Goal: Task Accomplishment & Management: Complete application form

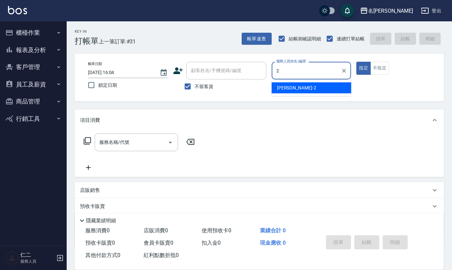
type input "[PERSON_NAME]-2"
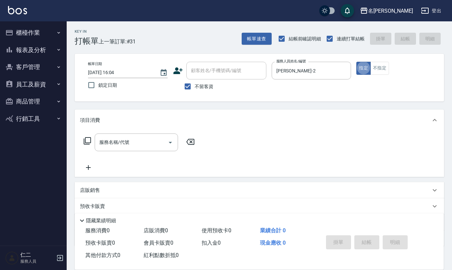
type button "true"
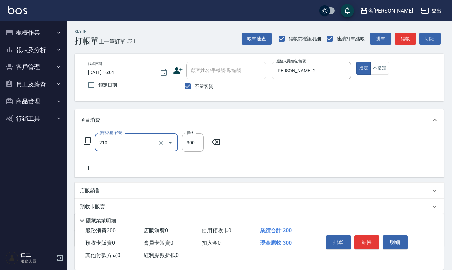
type input "[PERSON_NAME]洗髮精(210)"
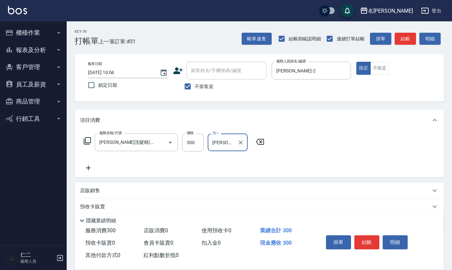
type input "[PERSON_NAME]-2"
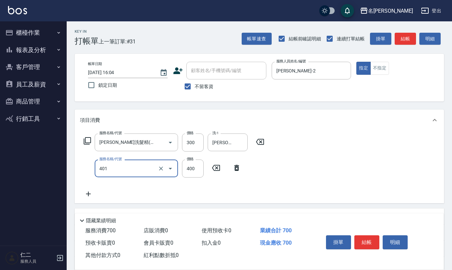
type input "剪髮(401)"
type input "200"
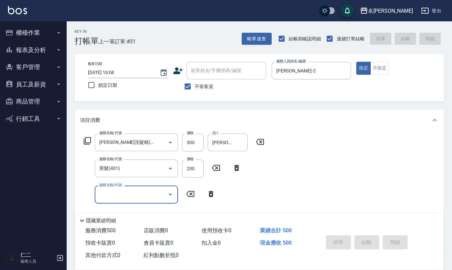
type input "[DATE] 16:41"
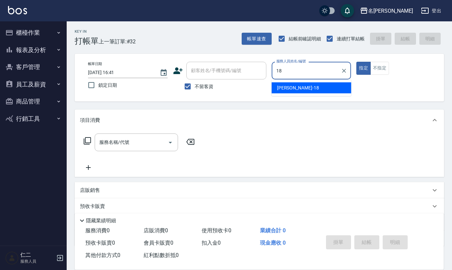
type input "[PERSON_NAME]-18"
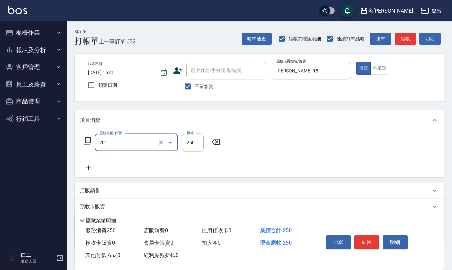
type input "洗髮(201)"
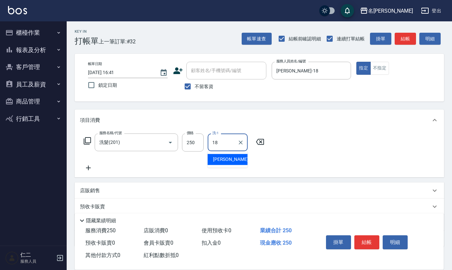
type input "[PERSON_NAME]-18"
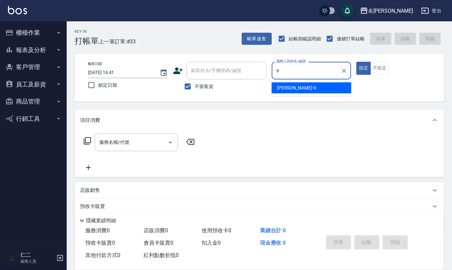
type input "[PERSON_NAME]-9"
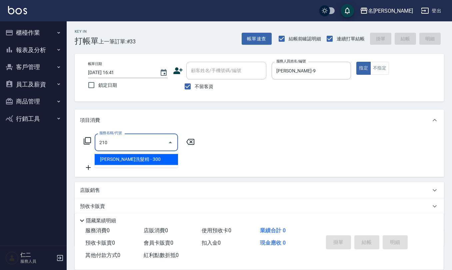
type input "[PERSON_NAME]洗髮精(210)"
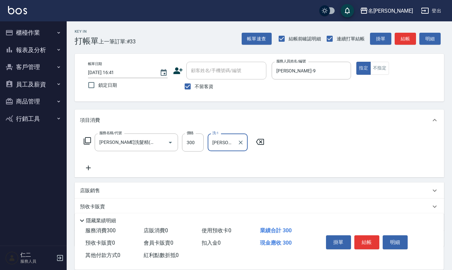
type input "[PERSON_NAME]-24"
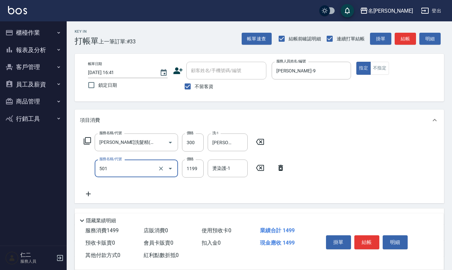
type input "染髮(501)"
type input "2050"
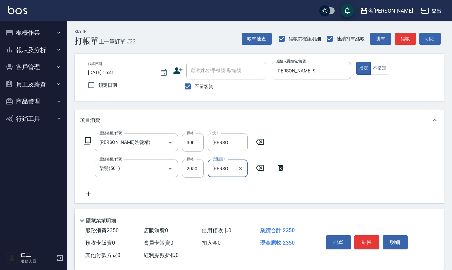
type input "[PERSON_NAME]-24"
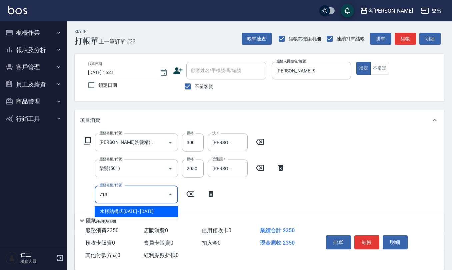
type input "水樣結構式1200(713)"
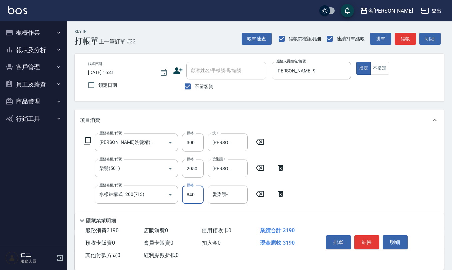
type input "840"
type input "[PERSON_NAME]-24"
type input "(1236)設計師(703)"
type input "500"
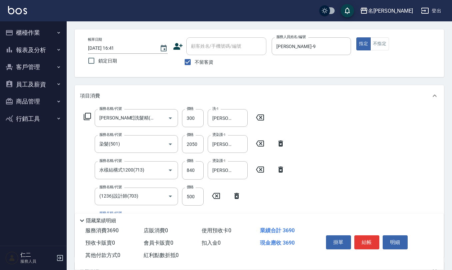
scroll to position [44, 0]
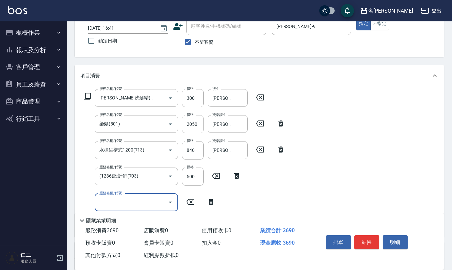
click at [191, 126] on input "2050" at bounding box center [193, 124] width 22 height 18
click at [195, 131] on input "2050" at bounding box center [193, 124] width 22 height 18
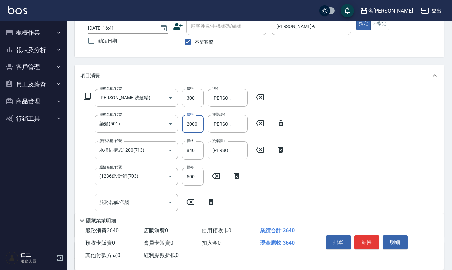
type input "2000"
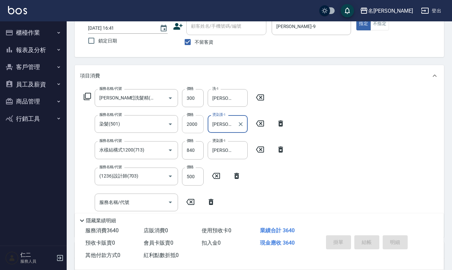
type input "[DATE] 16:42"
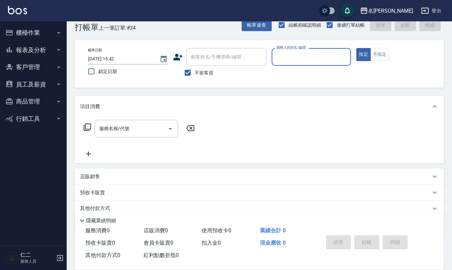
scroll to position [0, 0]
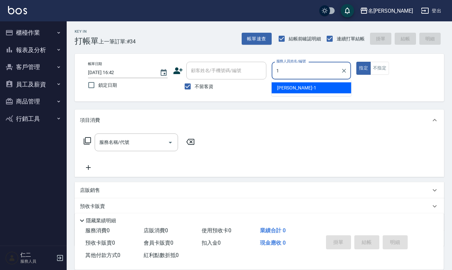
type input "[PERSON_NAME]1"
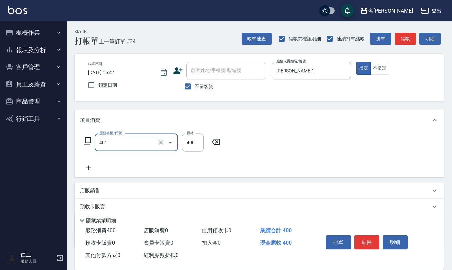
type input "剪髮(401)"
type input "405"
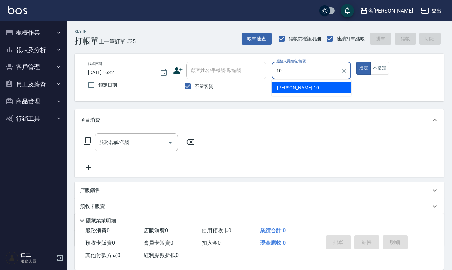
type input "[PERSON_NAME]-10"
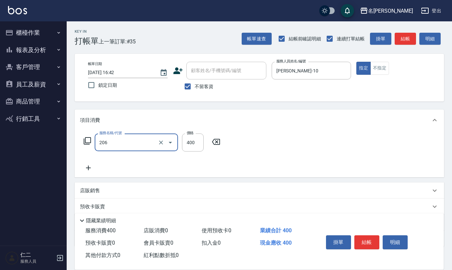
type input "健康洗(206)"
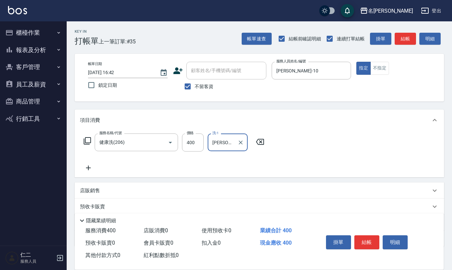
type input "[PERSON_NAME]-26"
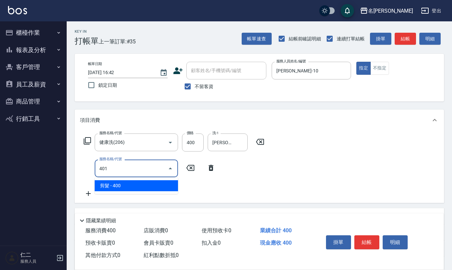
type input "剪髮(401)"
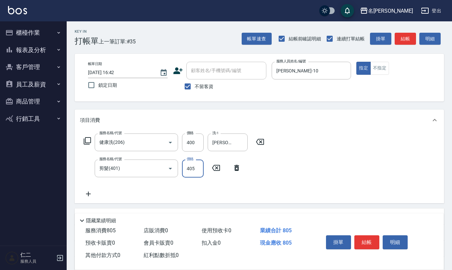
type input "405"
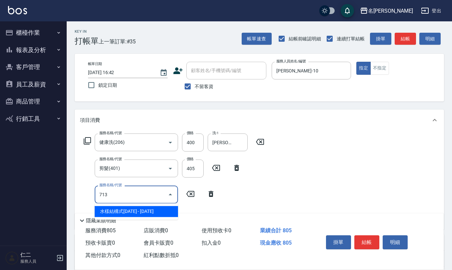
type input "水樣結構式1200(713)"
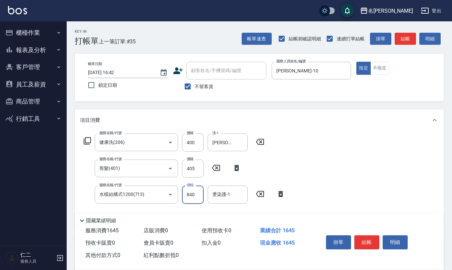
type input "840"
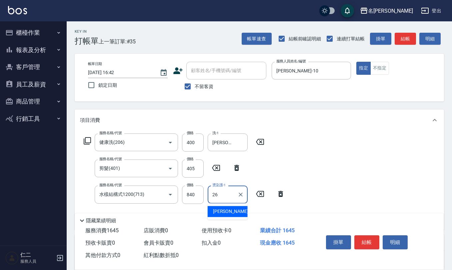
type input "[PERSON_NAME]-26"
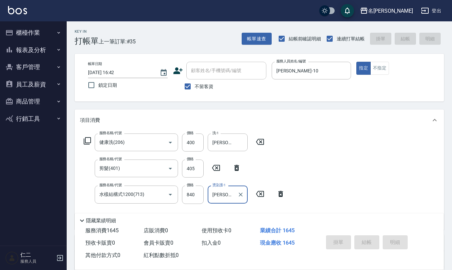
type input "[DATE] 16:43"
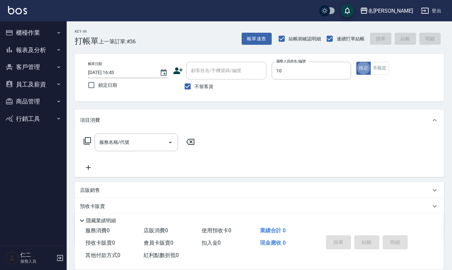
type input "[PERSON_NAME]-10"
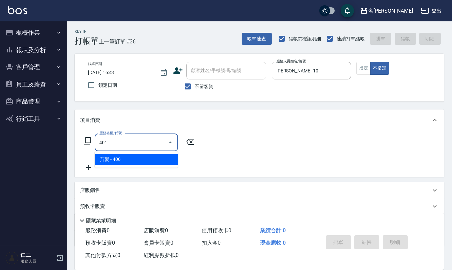
type input "剪髮(401)"
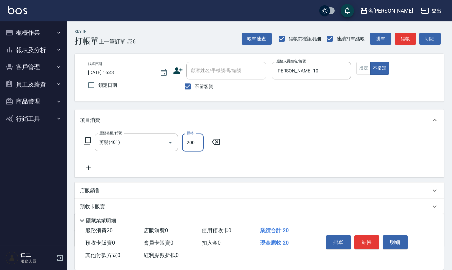
type input "200"
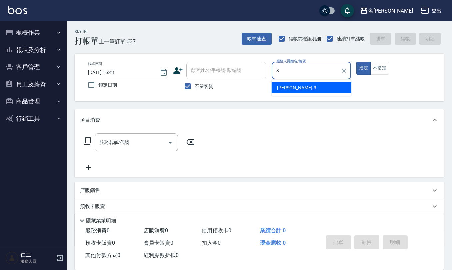
type input "[PERSON_NAME]-3"
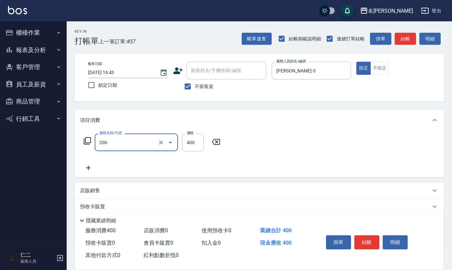
type input "健康洗(206)"
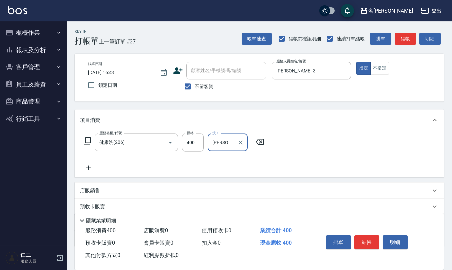
type input "[PERSON_NAME]-32"
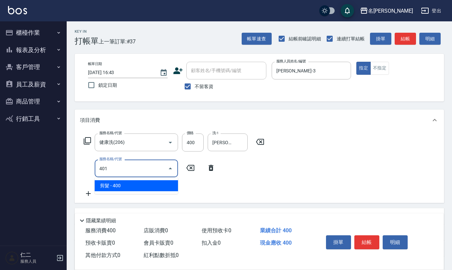
type input "剪髮(401)"
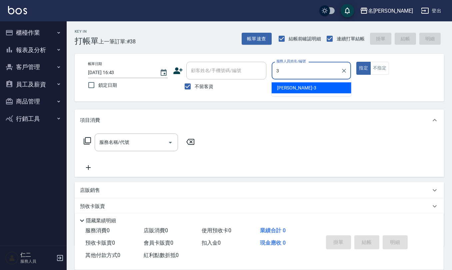
type input "[PERSON_NAME]-3"
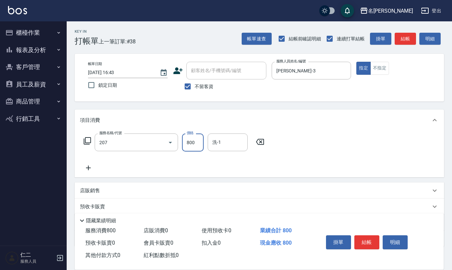
type input "清潔洗(207)"
type input "[PERSON_NAME]-32"
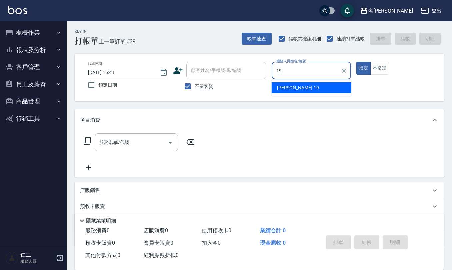
type input "[PERSON_NAME]-19"
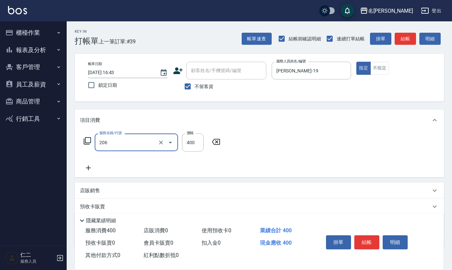
type input "健康洗(206)"
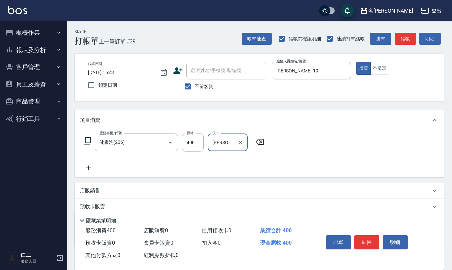
type input "[PERSON_NAME]-32"
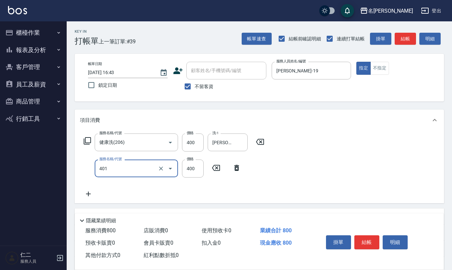
type input "剪髮(401)"
type input "500"
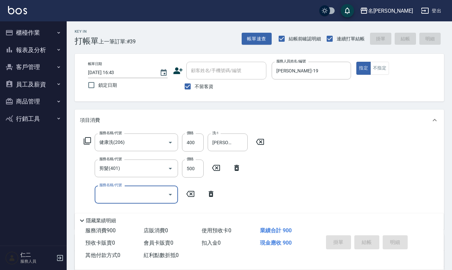
type input "[DATE] 16:48"
